Goal: Task Accomplishment & Management: Manage account settings

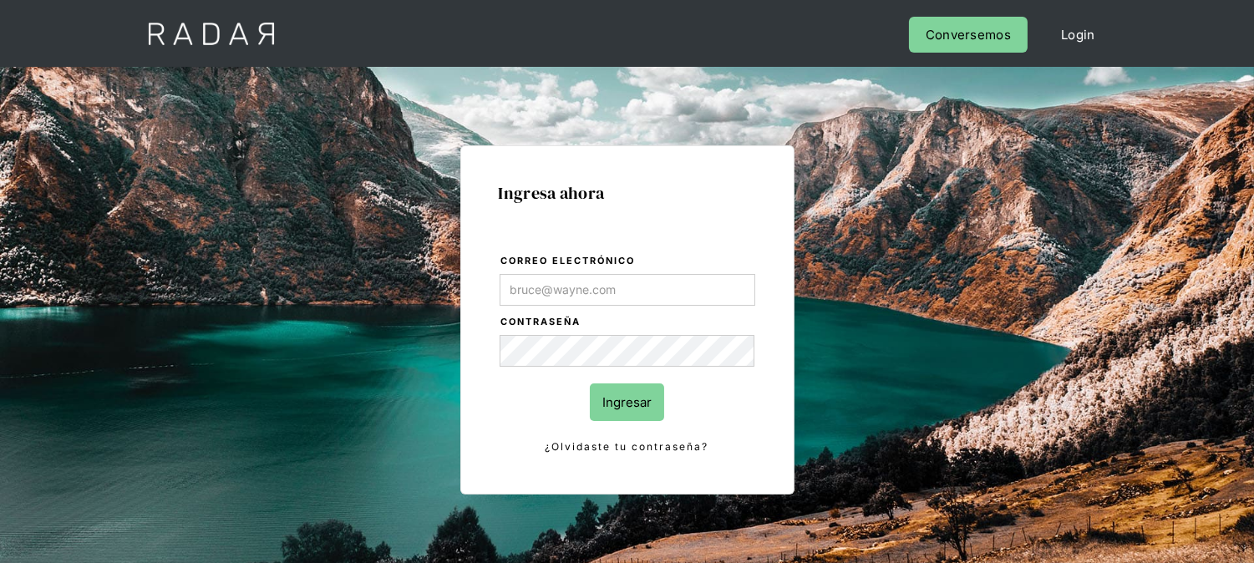
type input "[EMAIL_ADDRESS][DOMAIN_NAME]"
click at [633, 402] on input "Ingresar" at bounding box center [627, 402] width 74 height 38
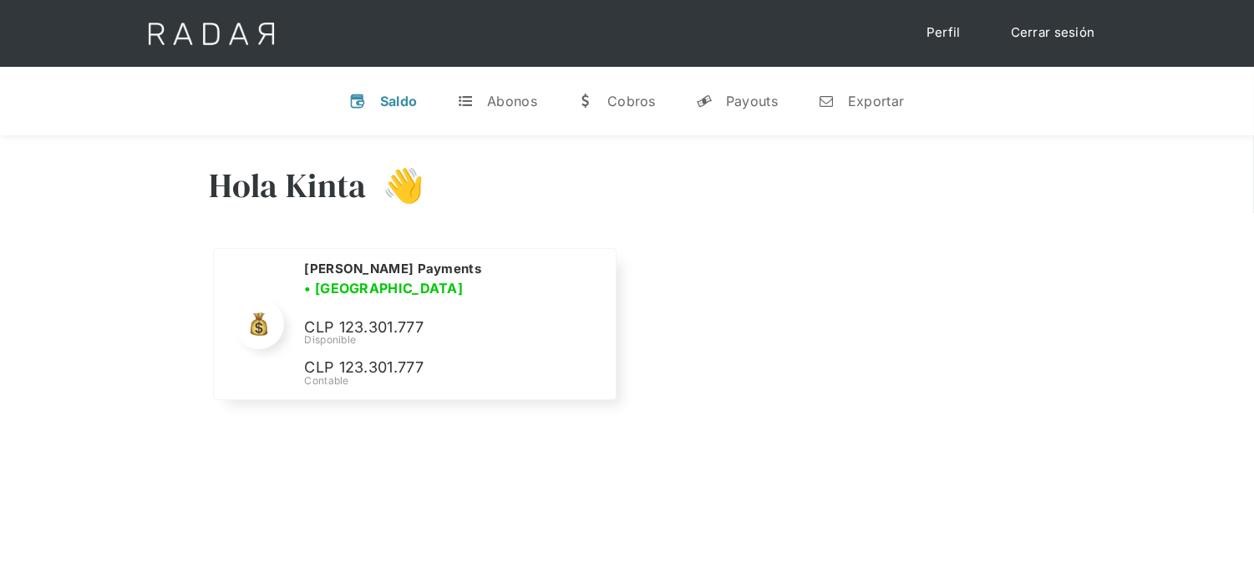
click at [1070, 28] on link "Cerrar sesión" at bounding box center [1053, 33] width 118 height 33
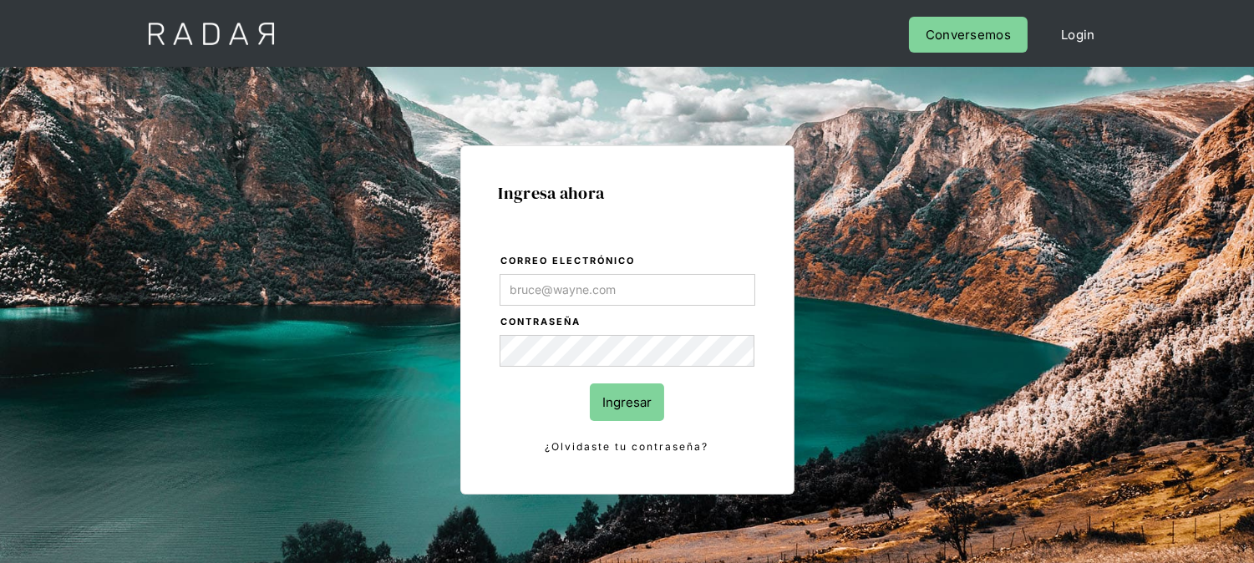
type input "[EMAIL_ADDRESS][DOMAIN_NAME]"
click at [647, 412] on input "Ingresar" at bounding box center [627, 402] width 74 height 38
